Goal: Task Accomplishment & Management: Use online tool/utility

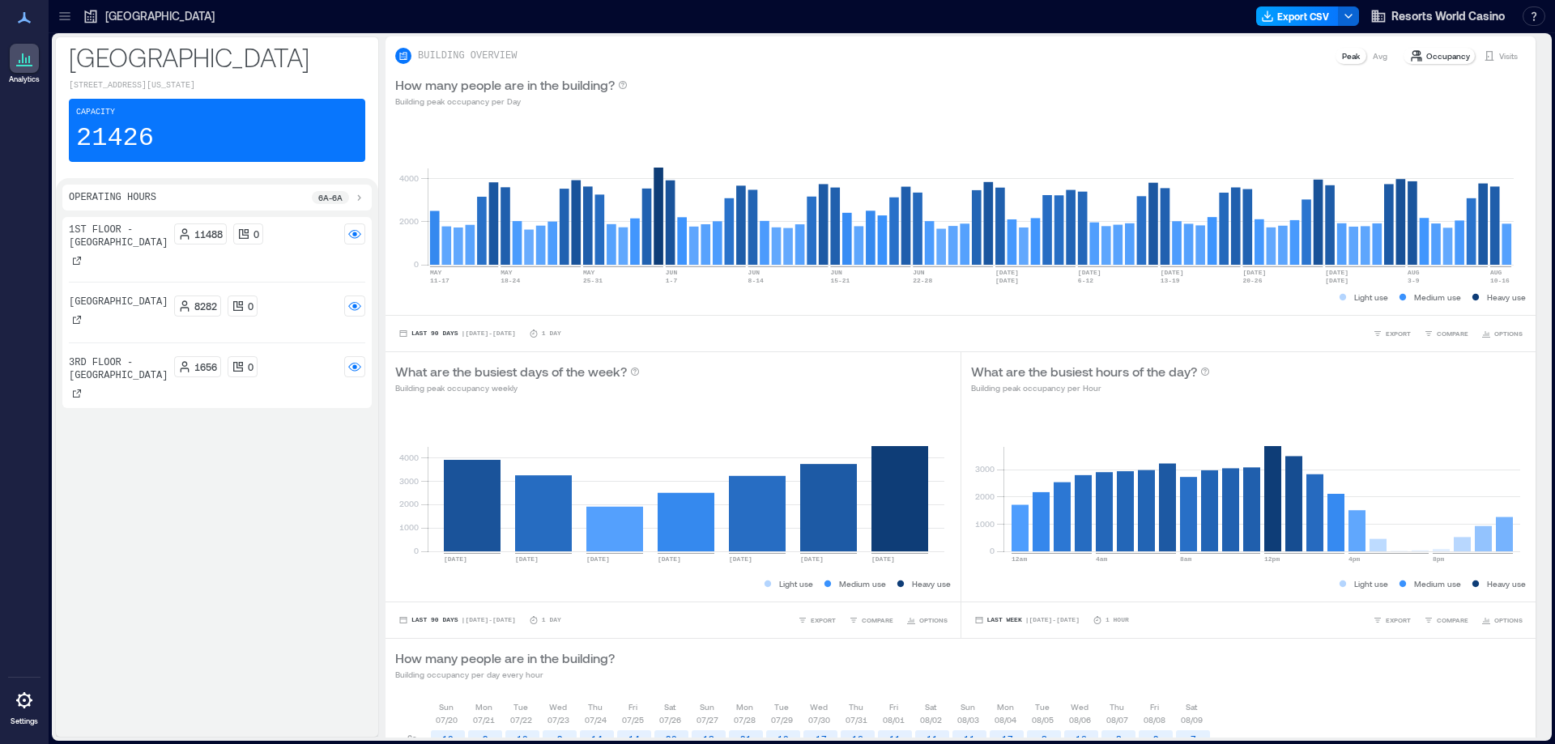
click at [1302, 16] on button "Export CSV" at bounding box center [1297, 15] width 83 height 19
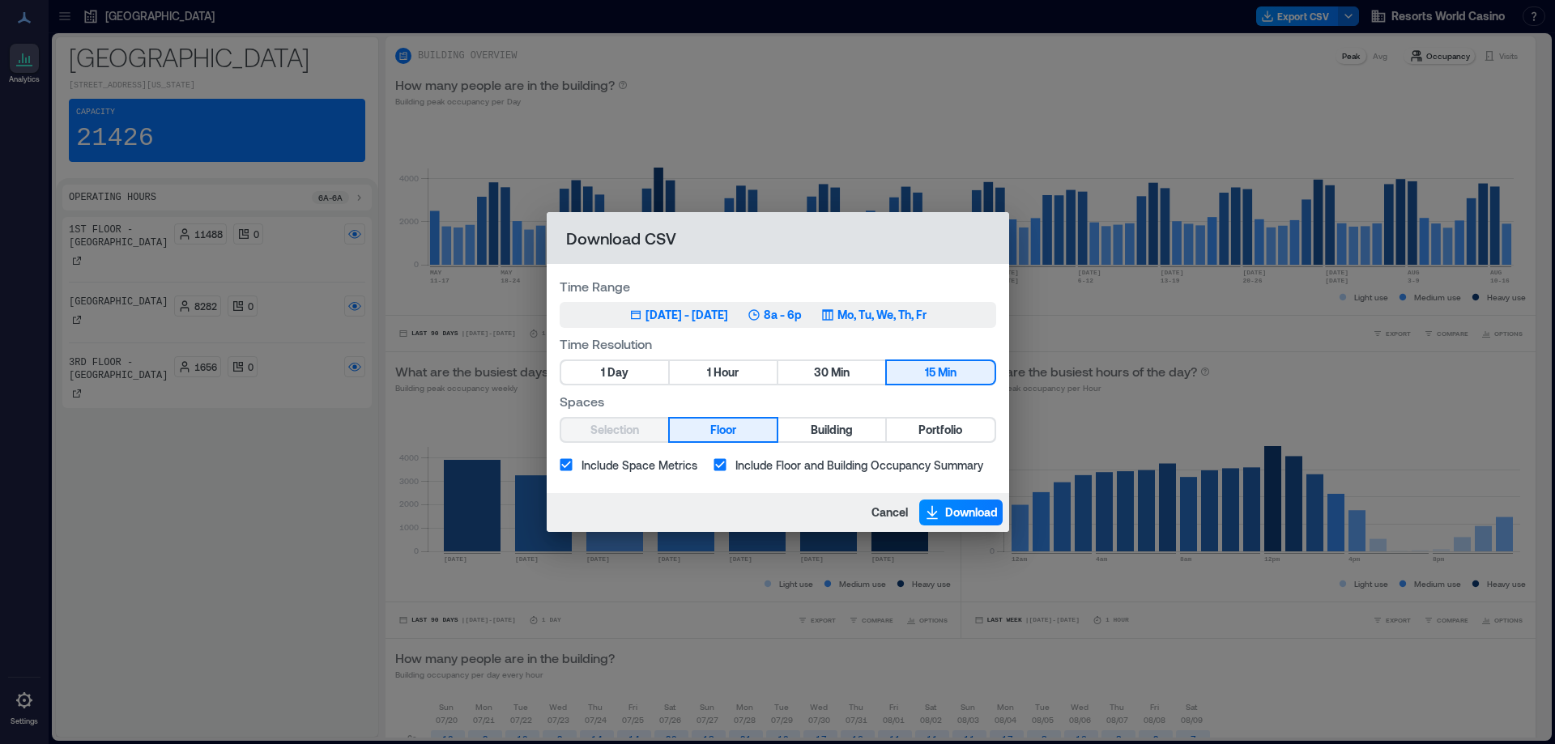
click at [706, 317] on div "[DATE] - [DATE]" at bounding box center [686, 315] width 83 height 16
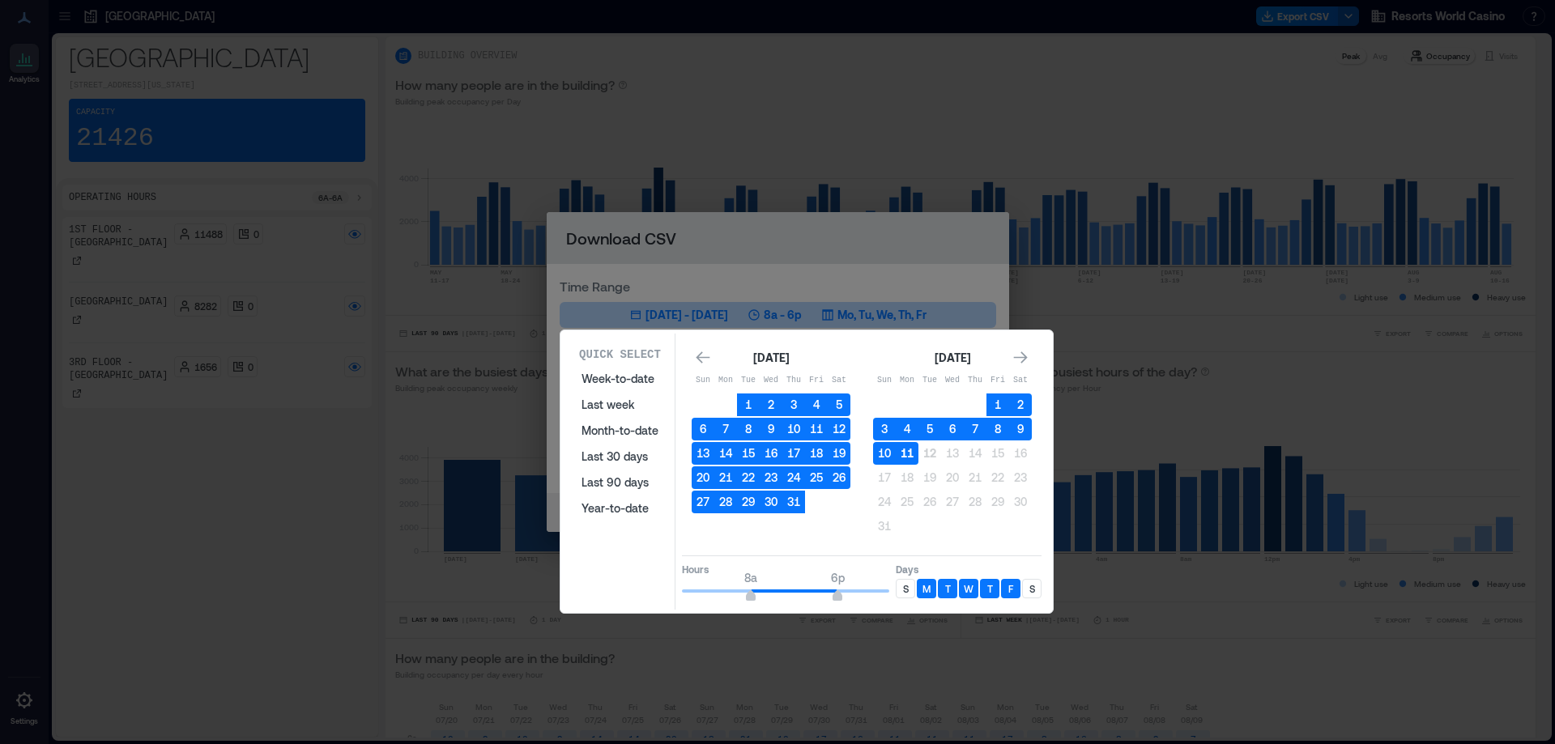
click at [912, 457] on button "11" at bounding box center [907, 453] width 23 height 23
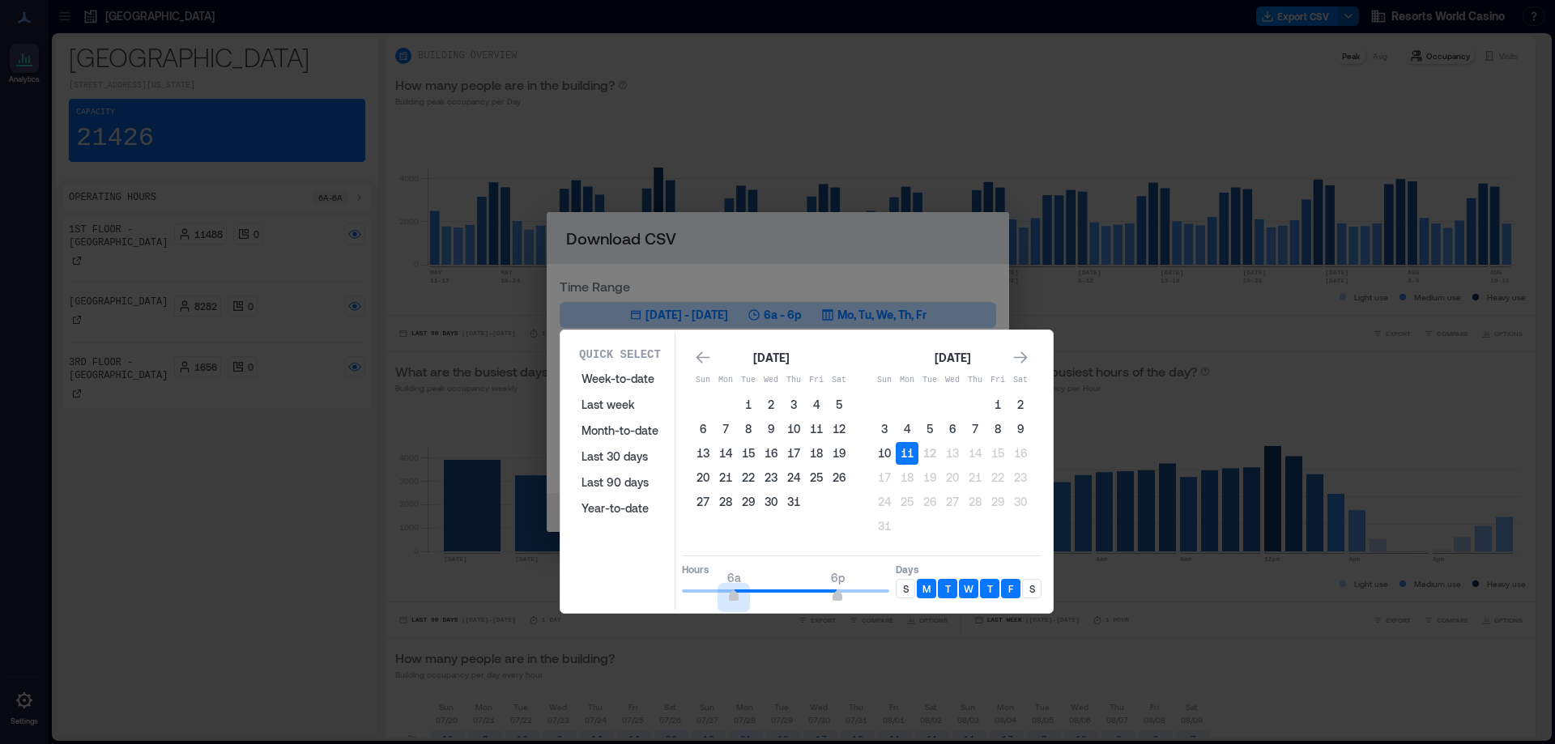
type input "*"
drag, startPoint x: 748, startPoint y: 597, endPoint x: 641, endPoint y: 581, distance: 108.1
click at [641, 581] on div "Quick Select Week-to-date Last week Month-to-date Last 30 days Last 90 days Yea…" at bounding box center [806, 472] width 483 height 276
type input "**"
drag, startPoint x: 839, startPoint y: 594, endPoint x: 922, endPoint y: 599, distance: 83.6
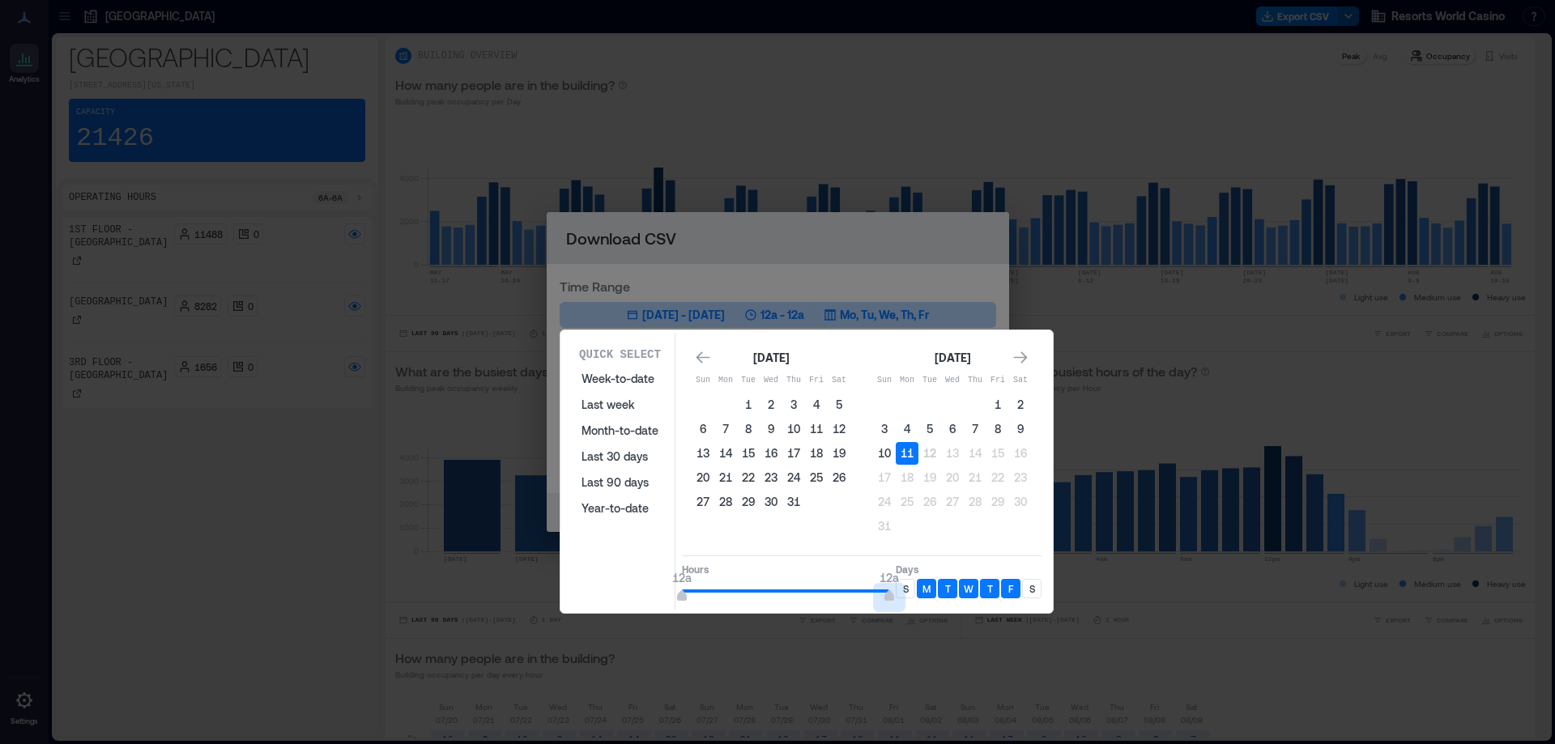
click at [922, 599] on div "Hours 12a 12a Days S M T W T F S" at bounding box center [862, 579] width 360 height 48
click at [904, 594] on p "S" at bounding box center [906, 588] width 6 height 13
click at [1035, 592] on div "S" at bounding box center [1031, 588] width 19 height 19
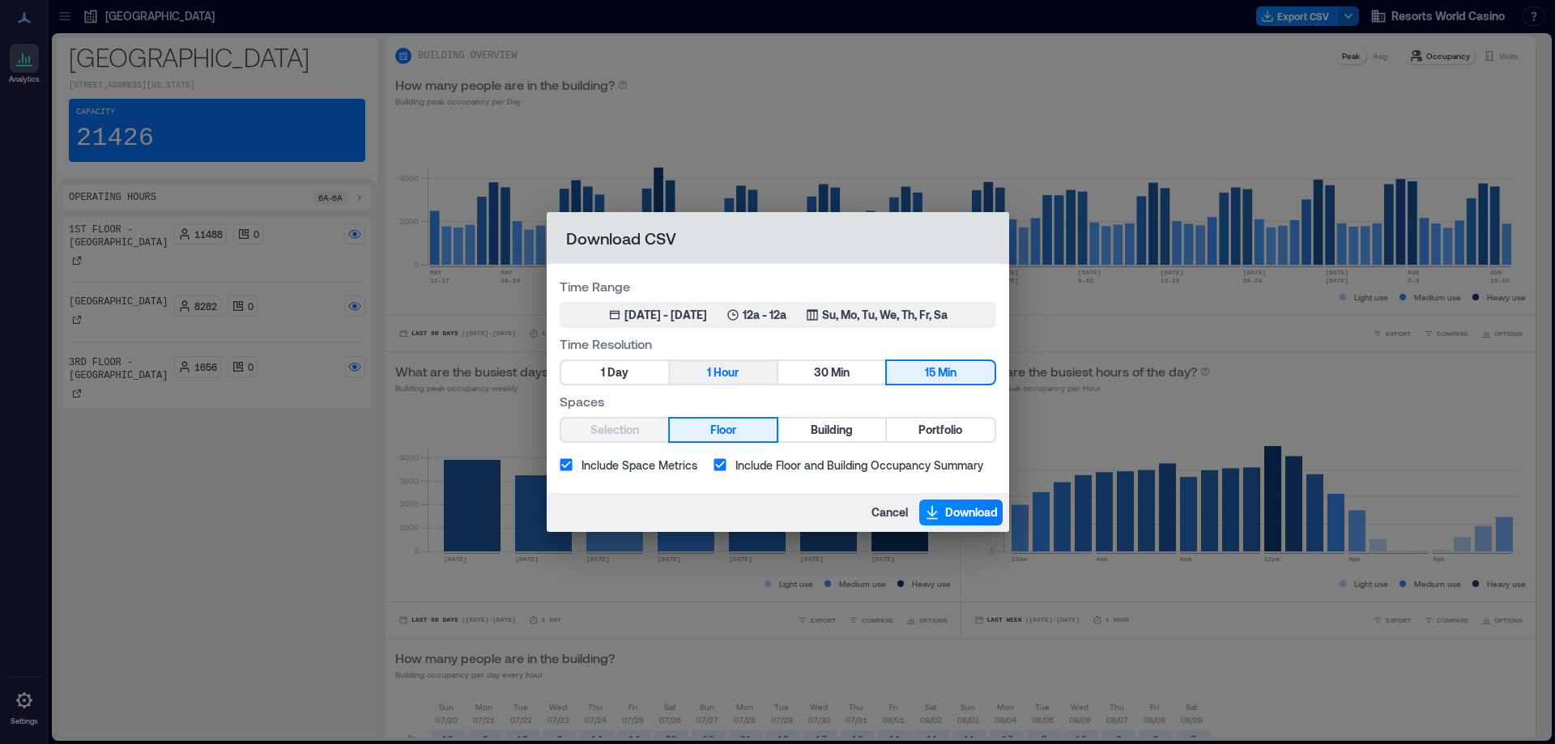
click at [731, 373] on span "Hour" at bounding box center [725, 373] width 25 height 20
click at [928, 430] on span "Portfolio" at bounding box center [940, 430] width 44 height 20
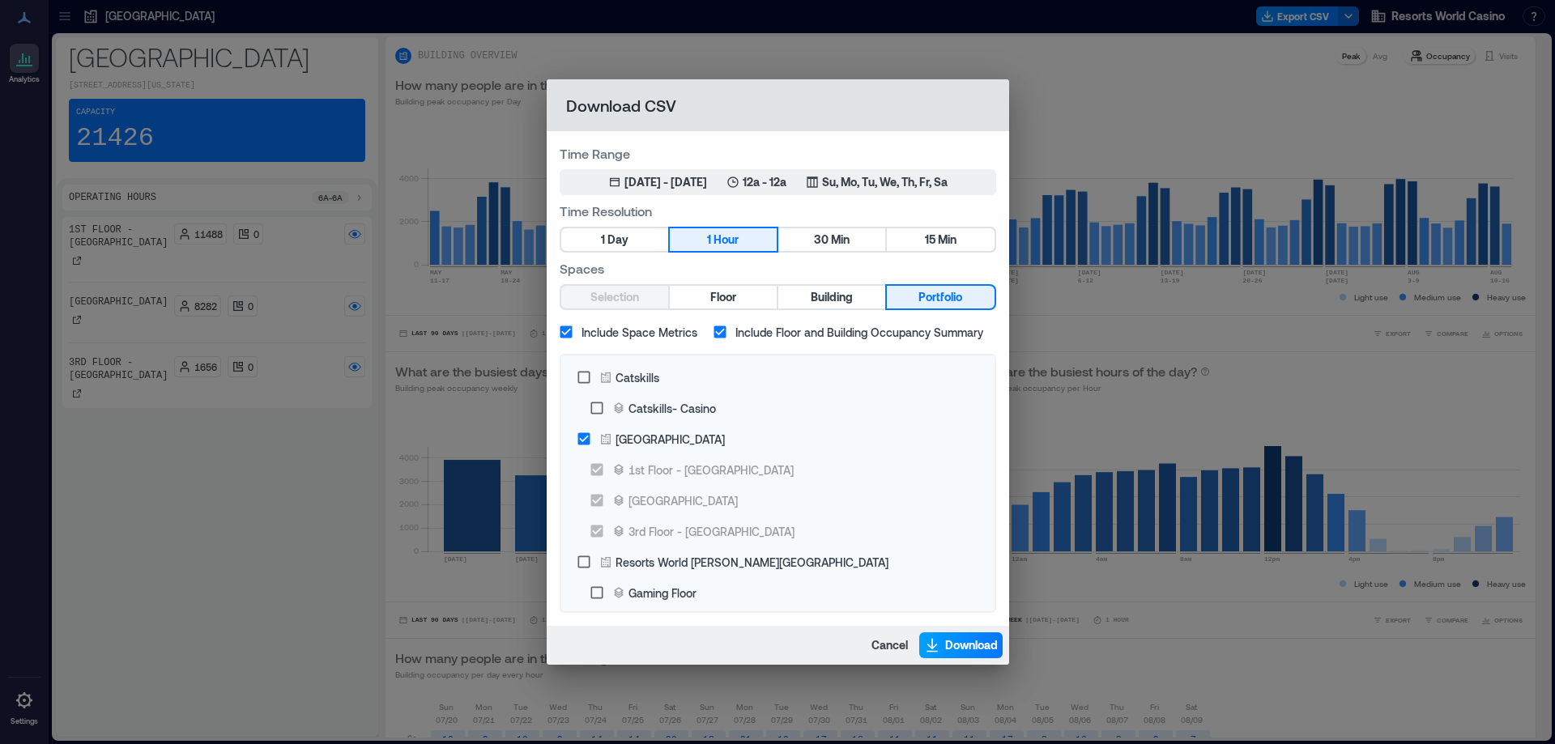
click at [953, 639] on span "Download" at bounding box center [971, 645] width 53 height 16
